Goal: Information Seeking & Learning: Learn about a topic

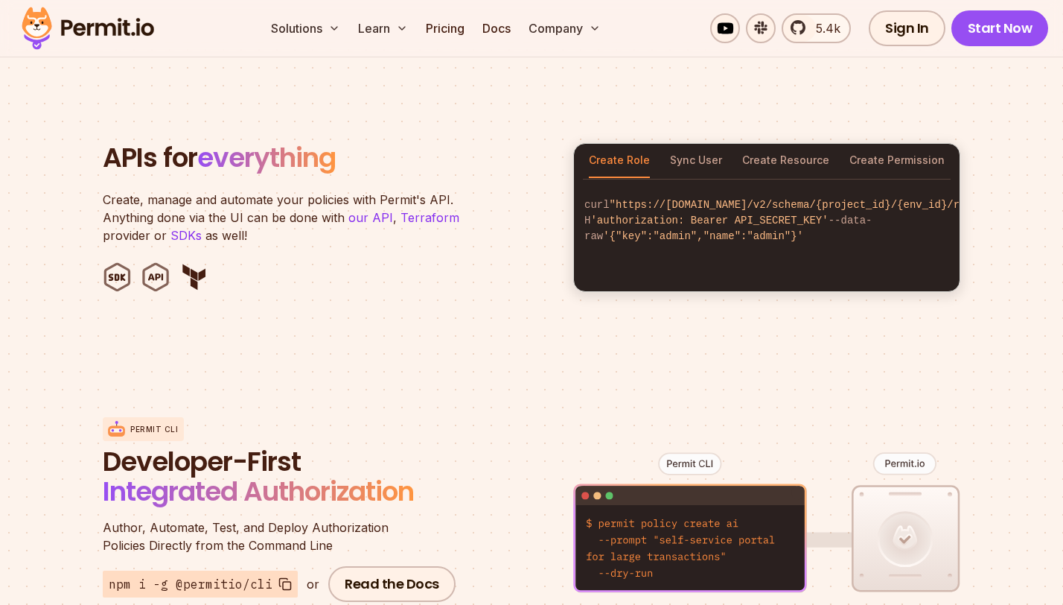
scroll to position [1470, 0]
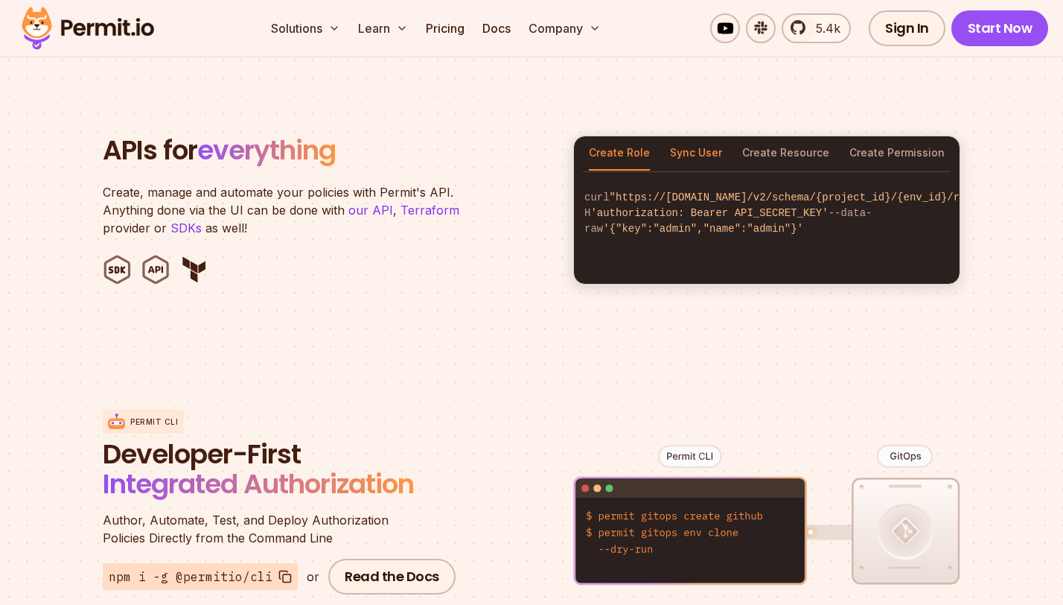
click at [683, 136] on button "Sync User" at bounding box center [696, 153] width 52 height 34
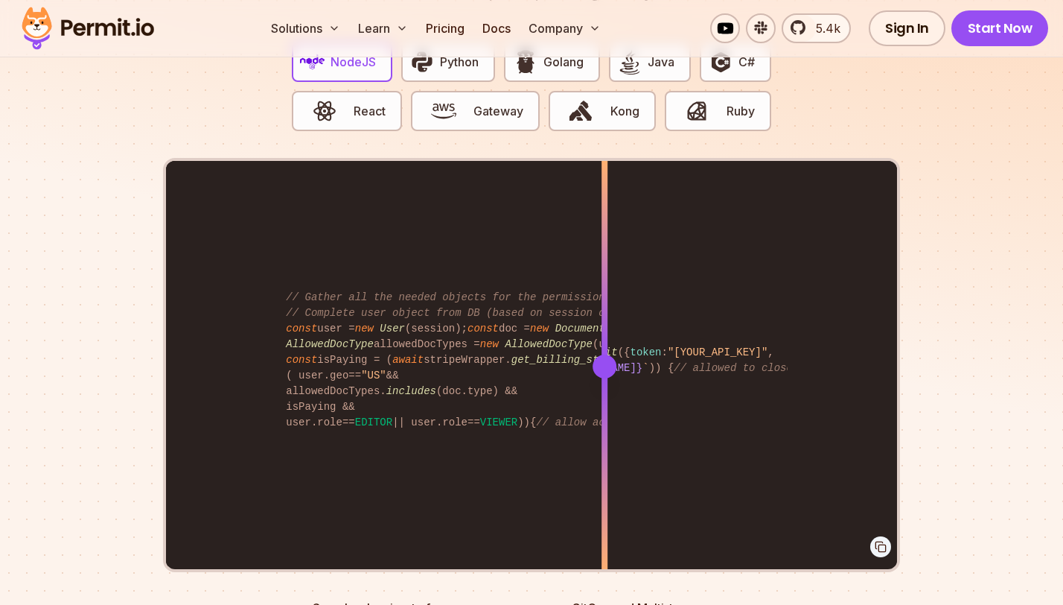
scroll to position [3038, 0]
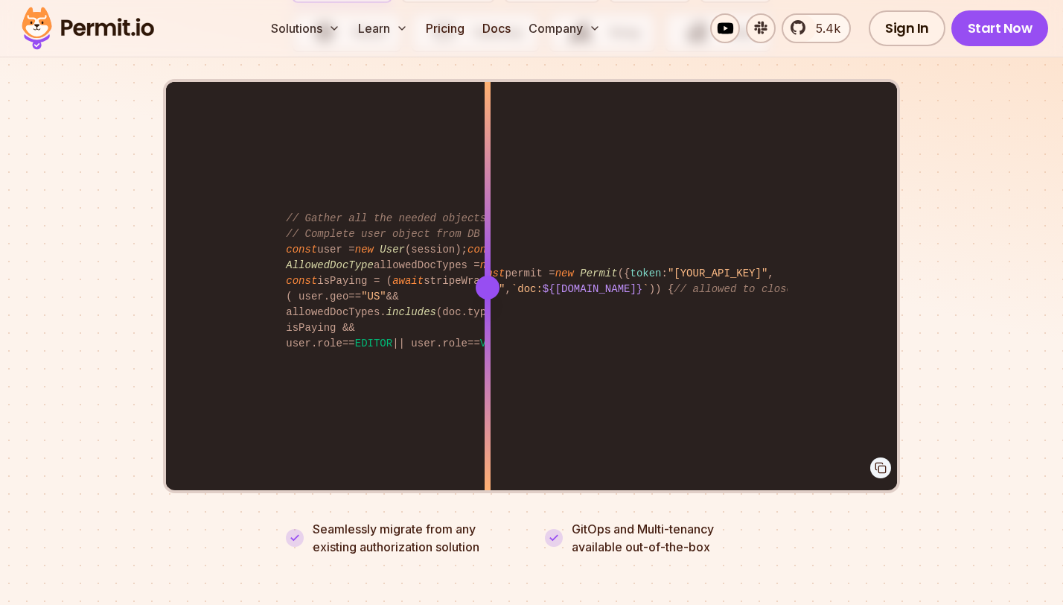
drag, startPoint x: 599, startPoint y: 265, endPoint x: 488, endPoint y: 305, distance: 118.7
click at [488, 305] on div at bounding box center [488, 287] width 6 height 411
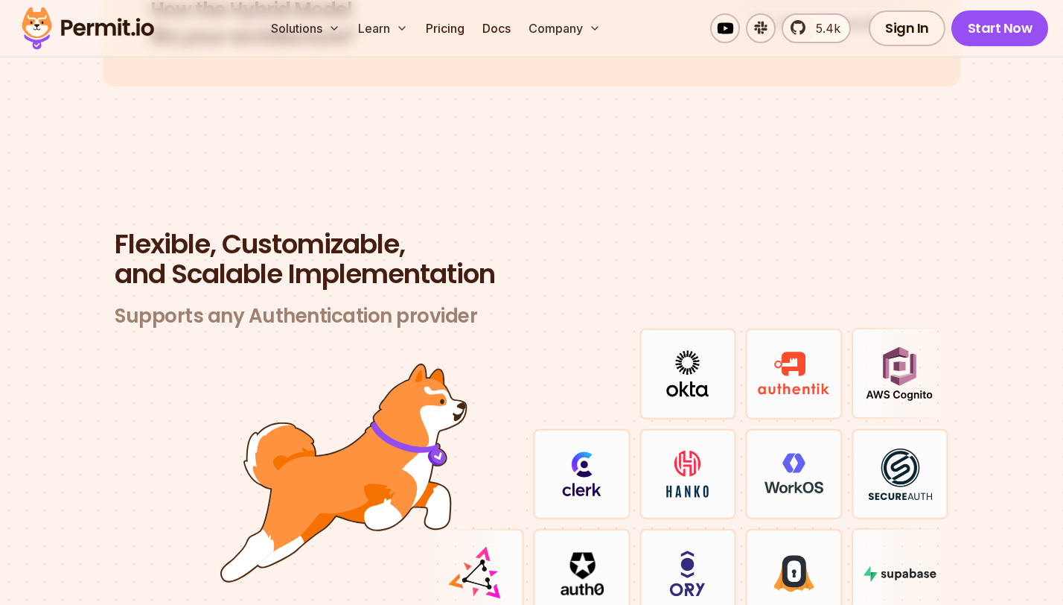
scroll to position [3872, 0]
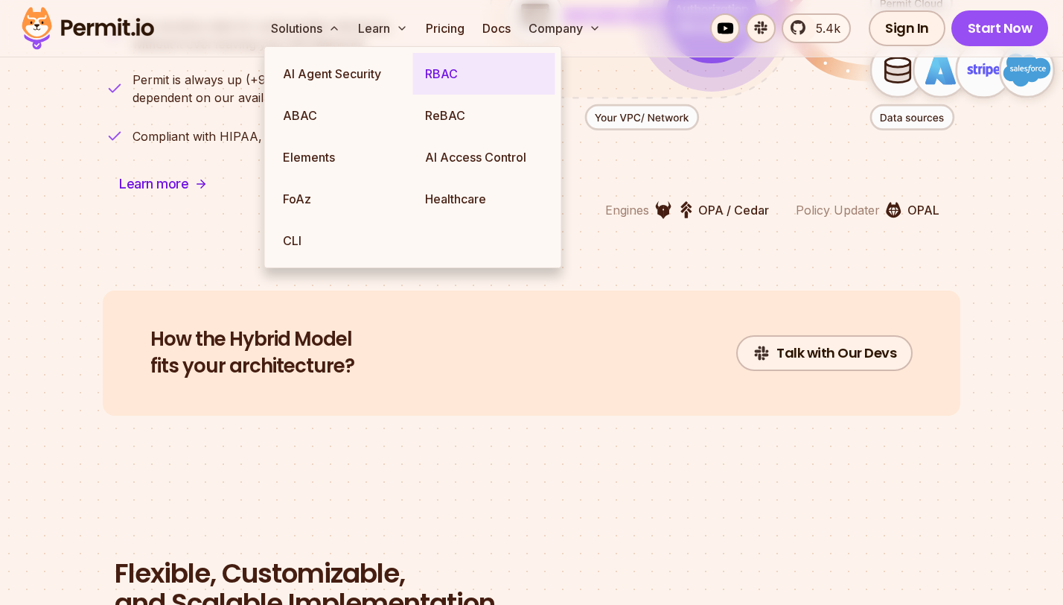
click at [443, 80] on link "RBAC" at bounding box center [484, 74] width 142 height 42
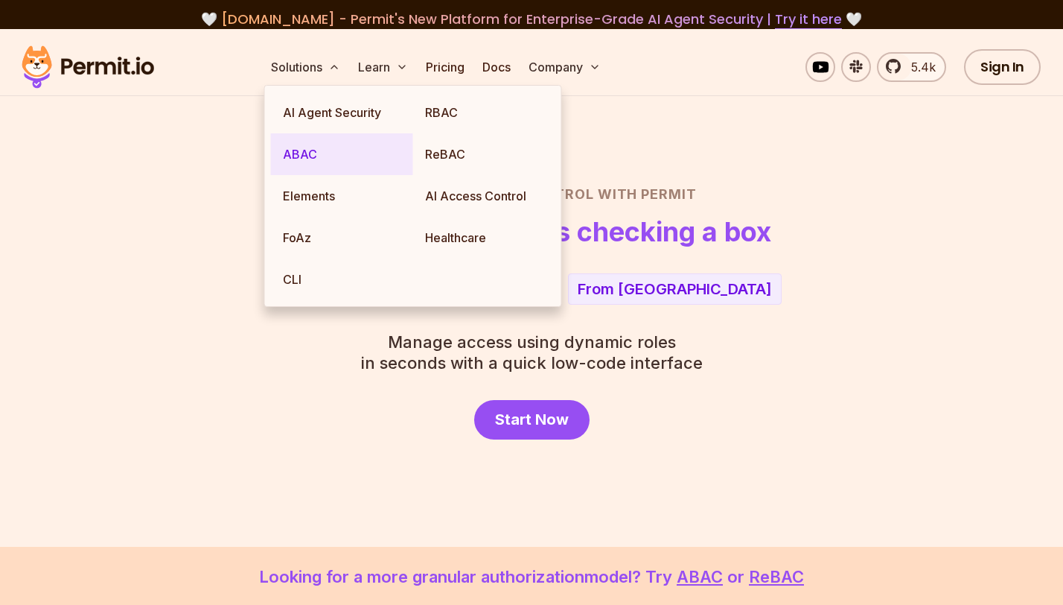
click at [307, 157] on link "ABAC" at bounding box center [342, 154] width 142 height 42
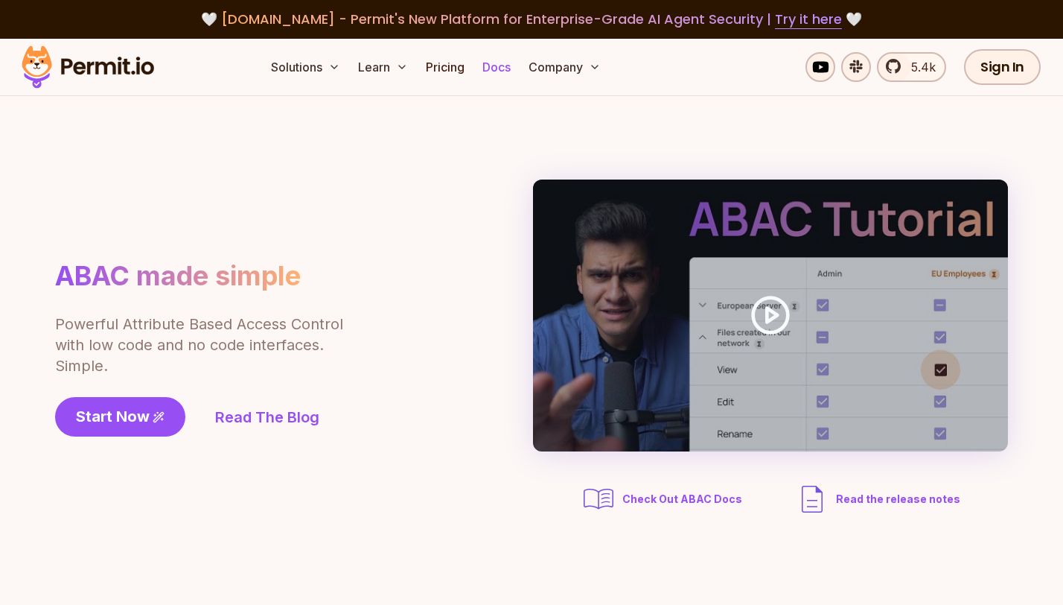
click at [491, 68] on link "Docs" at bounding box center [497, 67] width 40 height 30
